Goal: Information Seeking & Learning: Learn about a topic

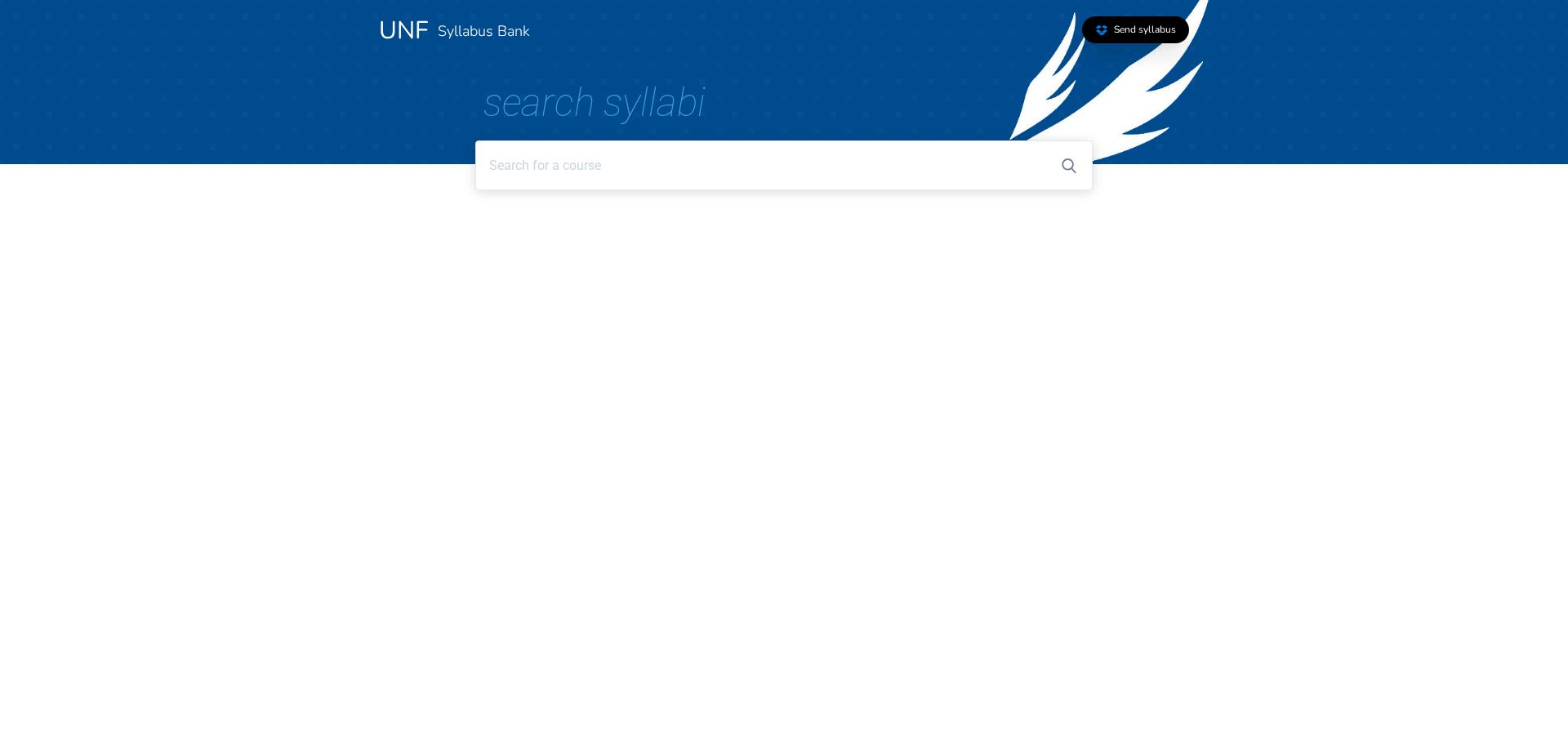
click at [609, 179] on input at bounding box center [783, 165] width 616 height 50
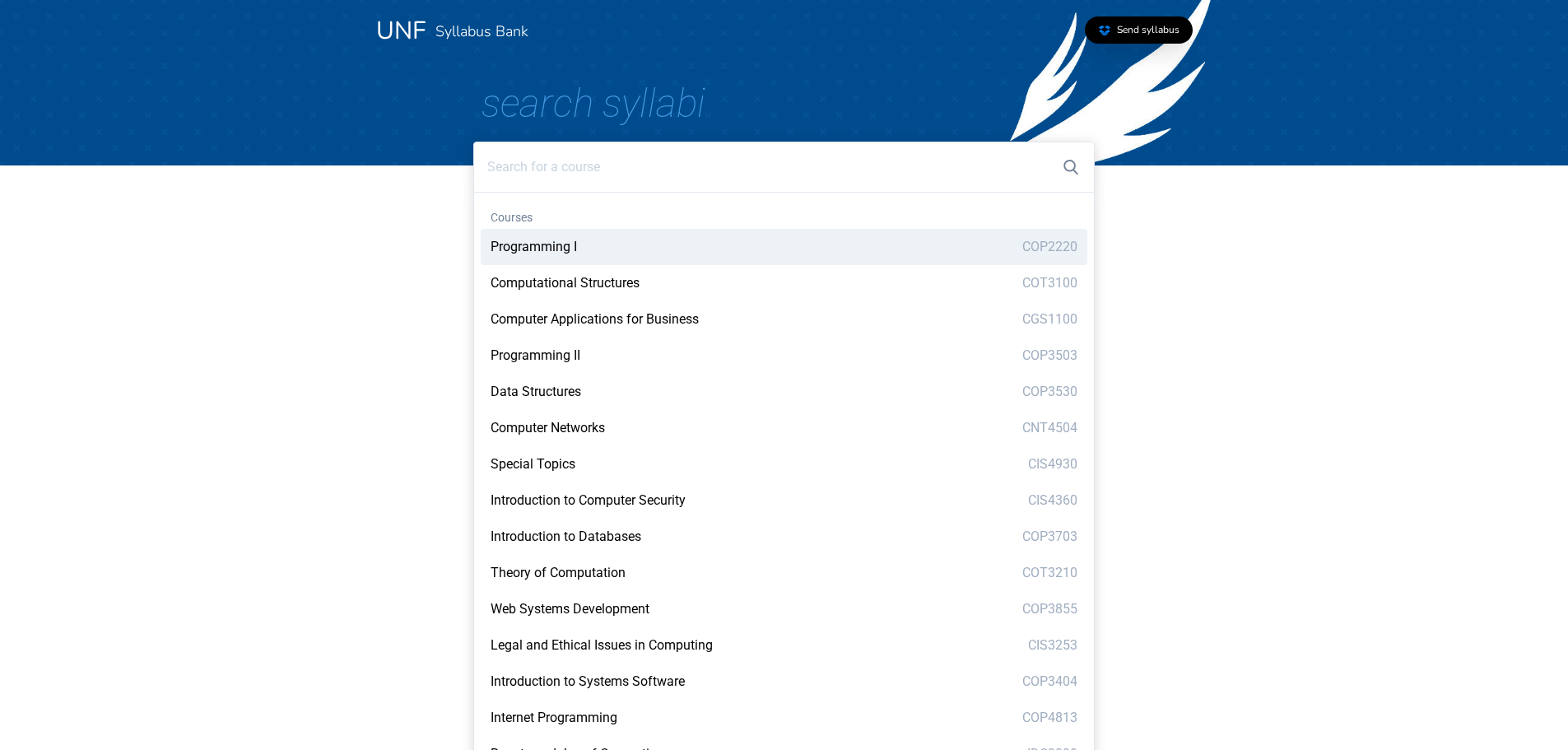
click at [587, 246] on div "Programming I COP2220" at bounding box center [783, 246] width 606 height 36
type input "Programming I"
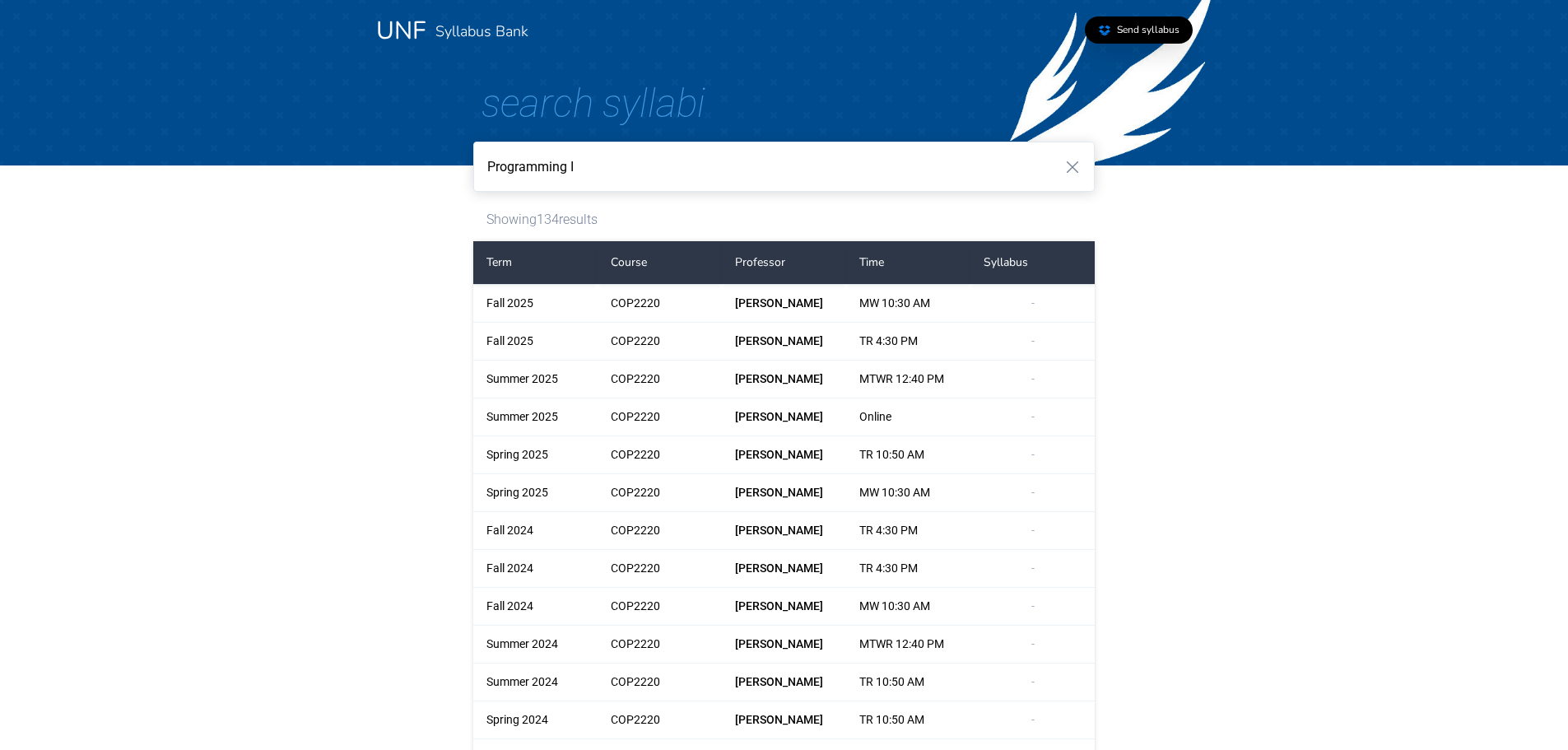
click at [1111, 23] on link "Send syllabus" at bounding box center [1139, 30] width 108 height 27
click at [887, 305] on div "MW 10:30 AM" at bounding box center [908, 304] width 124 height 37
click at [605, 309] on div "COP2220" at bounding box center [659, 304] width 124 height 37
